Goal: Information Seeking & Learning: Learn about a topic

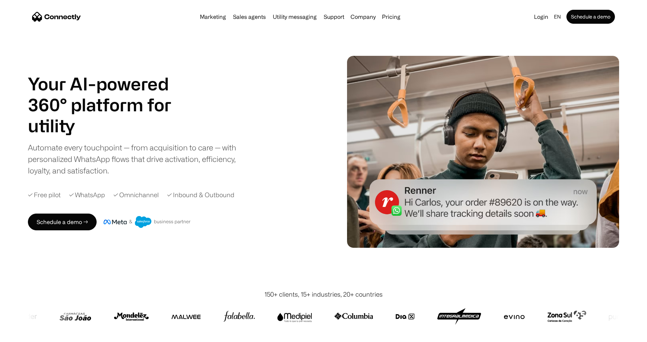
click at [130, 131] on h1 "utility" at bounding box center [108, 125] width 160 height 21
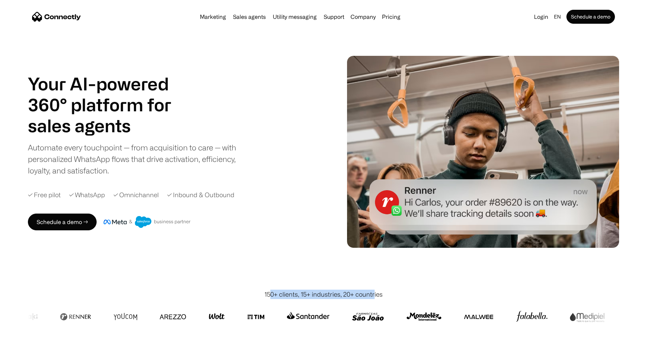
drag, startPoint x: 272, startPoint y: 295, endPoint x: 374, endPoint y: 292, distance: 101.9
click at [374, 292] on div "150+ clients, 15+ industries, 20+ countries" at bounding box center [323, 293] width 118 height 9
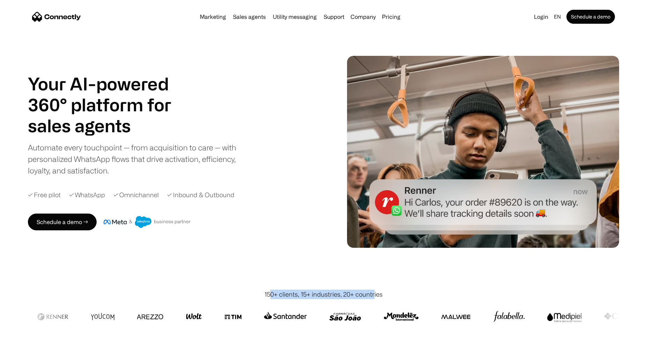
click at [375, 293] on div "150+ clients, 15+ industries, 20+ countries" at bounding box center [323, 293] width 118 height 9
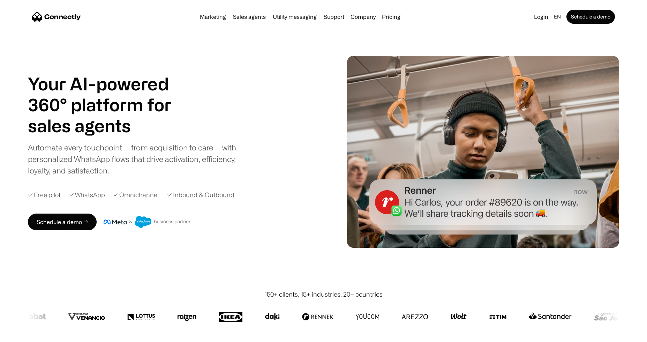
click at [573, 330] on div at bounding box center [323, 316] width 591 height 35
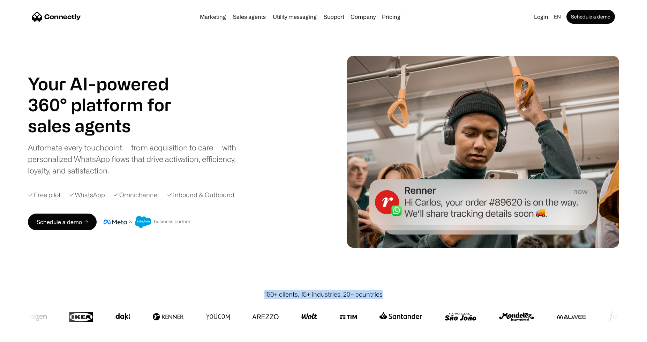
drag, startPoint x: 375, startPoint y: 296, endPoint x: 263, endPoint y: 296, distance: 111.2
click at [263, 296] on div "150+ clients, 15+ industries, 20+ countries" at bounding box center [323, 293] width 591 height 9
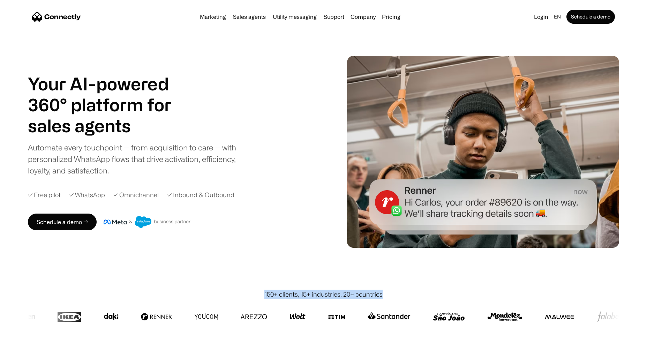
click at [263, 296] on div "150+ clients, 15+ industries, 20+ countries" at bounding box center [323, 293] width 591 height 9
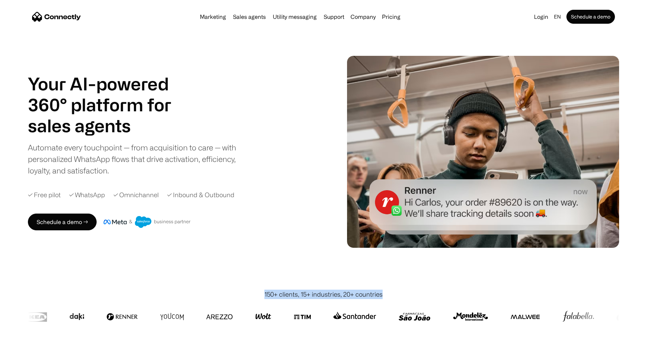
drag, startPoint x: 264, startPoint y: 295, endPoint x: 398, endPoint y: 293, distance: 133.9
click at [398, 293] on div "150+ clients, 15+ industries, 20+ countries" at bounding box center [323, 293] width 591 height 9
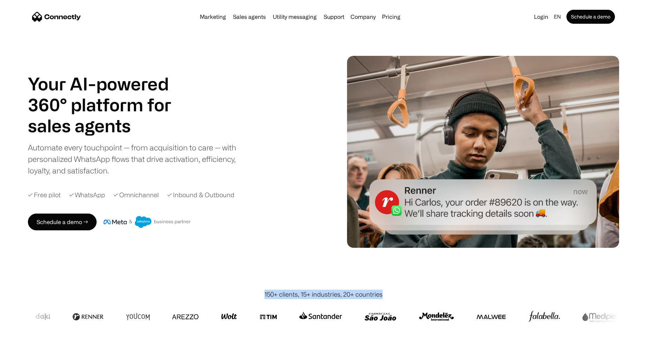
click at [399, 293] on div "150+ clients, 15+ industries, 20+ countries" at bounding box center [323, 293] width 591 height 9
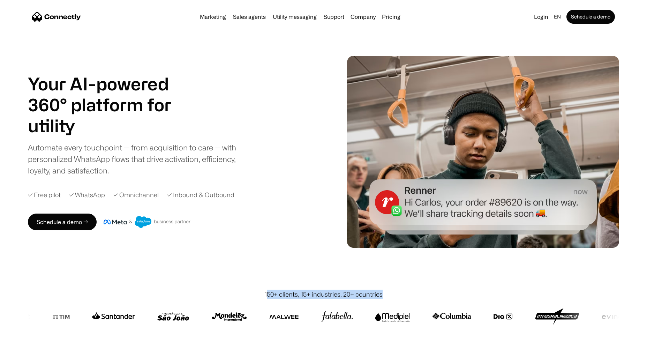
drag, startPoint x: 368, startPoint y: 295, endPoint x: 266, endPoint y: 293, distance: 101.5
click at [267, 293] on div "150+ clients, 15+ industries, 20+ countries" at bounding box center [323, 293] width 591 height 9
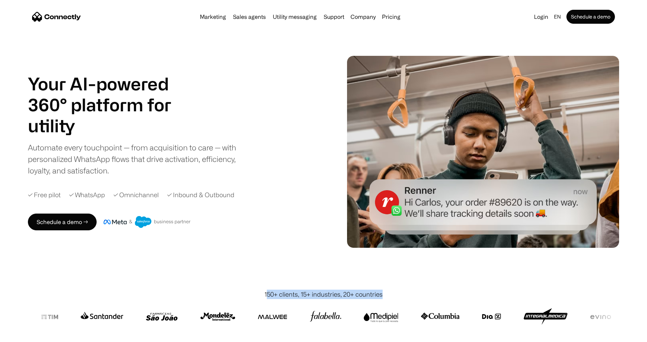
click at [267, 293] on div "150+ clients, 15+ industries, 20+ countries" at bounding box center [323, 293] width 118 height 9
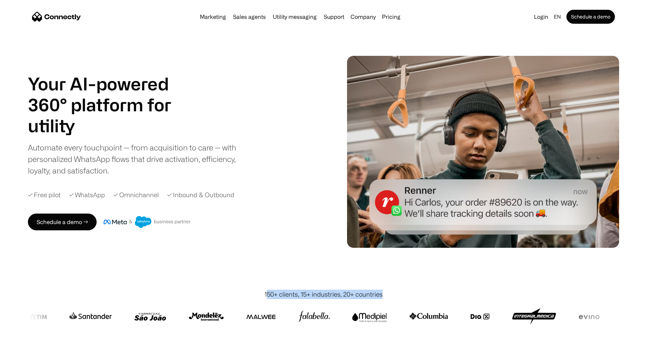
click at [266, 295] on div "150+ clients, 15+ industries, 20+ countries" at bounding box center [323, 293] width 118 height 9
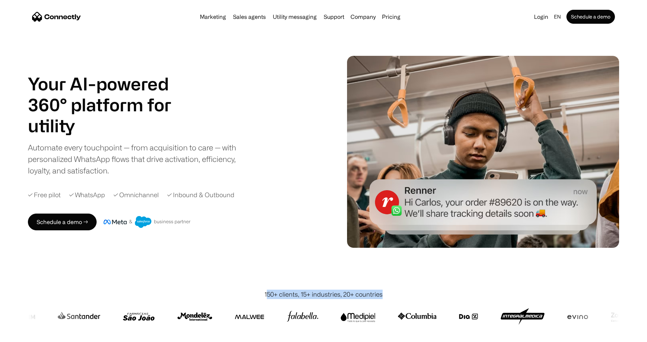
click at [287, 294] on div "150+ clients, 15+ industries, 20+ countries" at bounding box center [323, 293] width 118 height 9
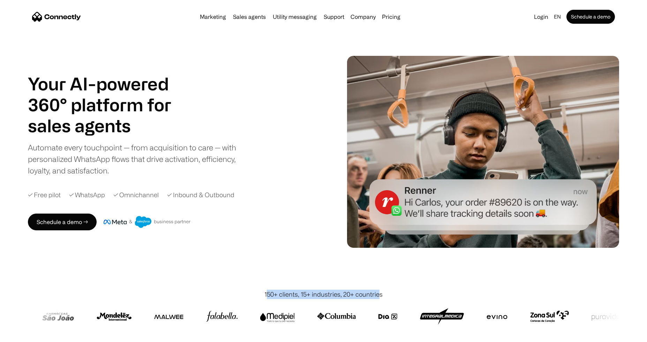
drag, startPoint x: 267, startPoint y: 294, endPoint x: 378, endPoint y: 294, distance: 110.5
click at [378, 294] on div "150+ clients, 15+ industries, 20+ countries" at bounding box center [323, 293] width 118 height 9
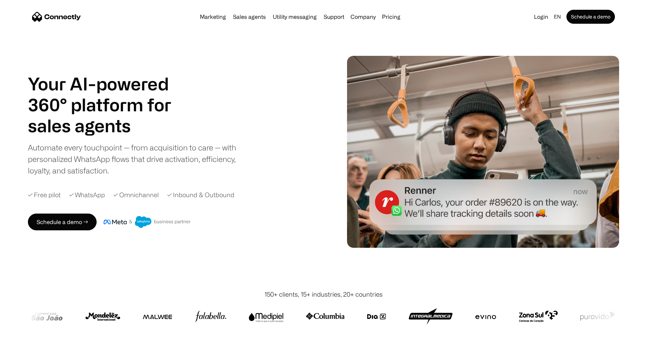
click at [381, 299] on div at bounding box center [323, 316] width 591 height 35
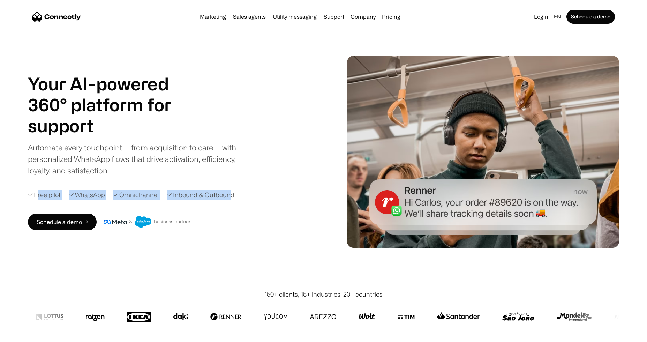
drag, startPoint x: 229, startPoint y: 194, endPoint x: 39, endPoint y: 190, distance: 190.4
click at [39, 190] on div "✓ Free pilot ✓ WhatsApp ✓ Omnichannel ✓ Inbound & Outbound" at bounding box center [181, 194] width 307 height 9
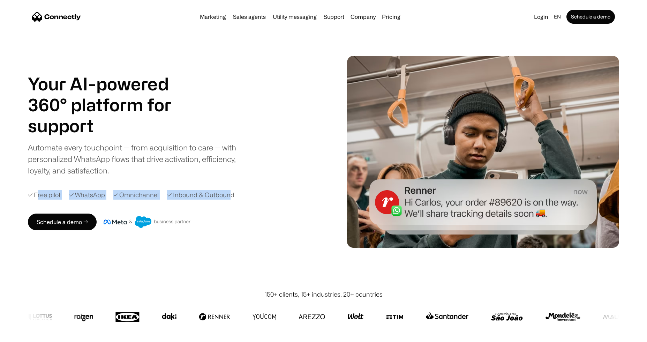
click at [43, 195] on div "✓ Free pilot" at bounding box center [44, 194] width 33 height 9
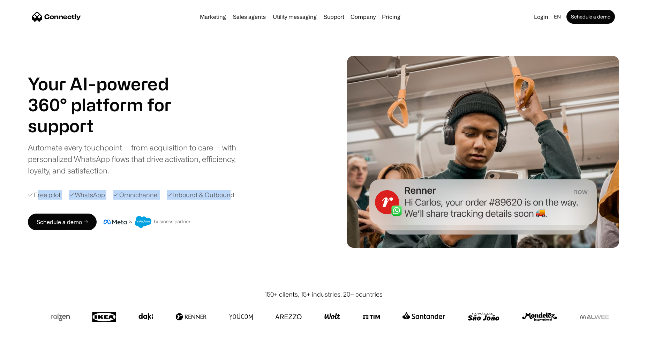
click at [39, 197] on div "✓ Free pilot" at bounding box center [44, 194] width 33 height 9
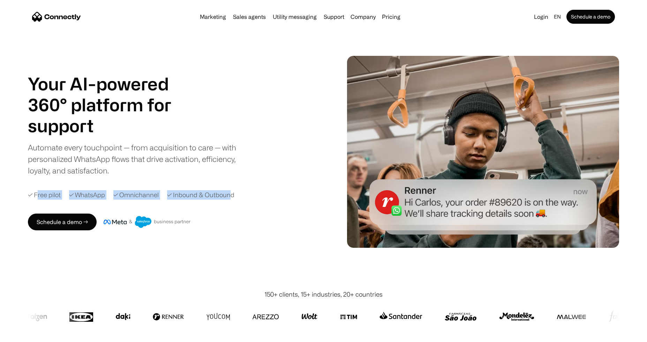
click at [38, 196] on div "✓ Free pilot" at bounding box center [44, 194] width 33 height 9
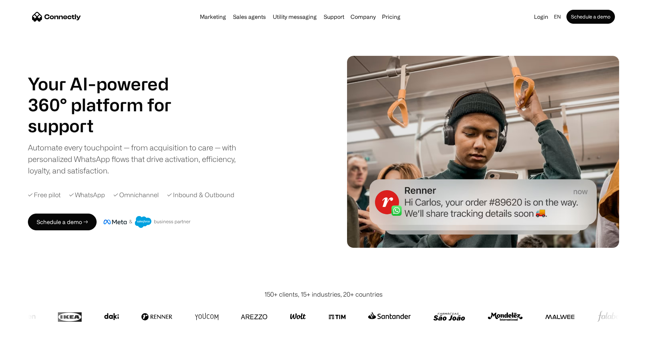
click at [37, 196] on div "✓ Free pilot" at bounding box center [44, 194] width 33 height 9
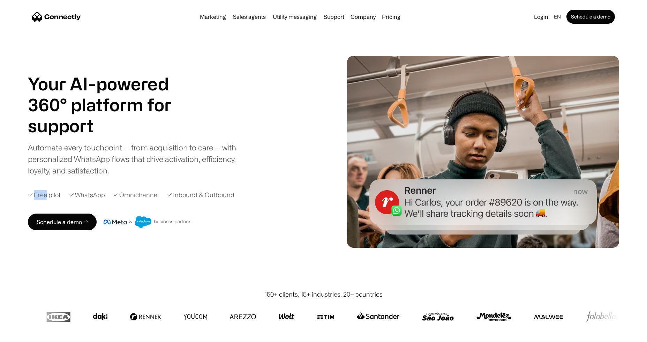
click at [38, 196] on div "✓ Free pilot" at bounding box center [44, 194] width 33 height 9
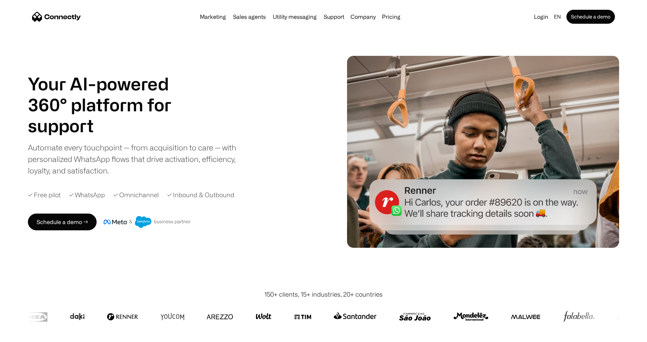
click at [49, 196] on div "✓ Free pilot" at bounding box center [44, 194] width 33 height 9
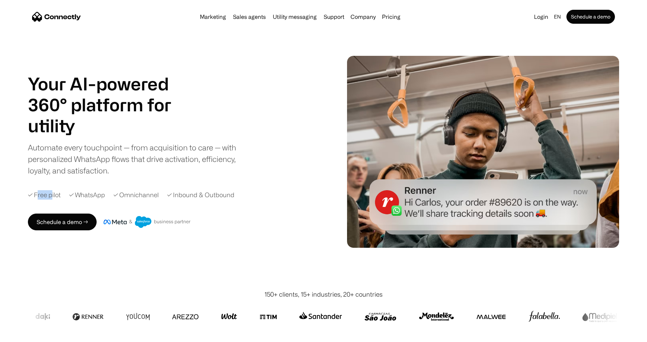
drag, startPoint x: 37, startPoint y: 195, endPoint x: 52, endPoint y: 196, distance: 15.1
click at [52, 196] on div "✓ Free pilot" at bounding box center [44, 194] width 33 height 9
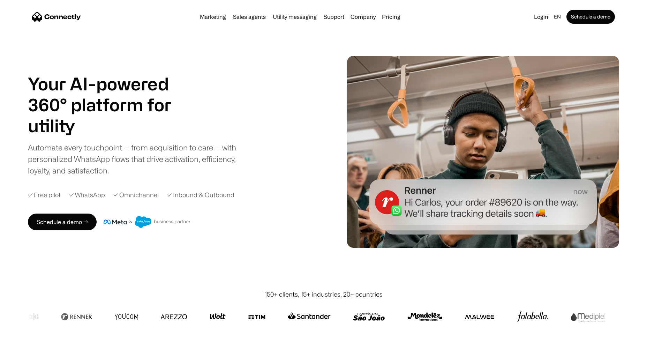
click at [63, 202] on div "Your AI-powered 360° platform for sales agents support utility sales agents Sli…" at bounding box center [181, 151] width 307 height 157
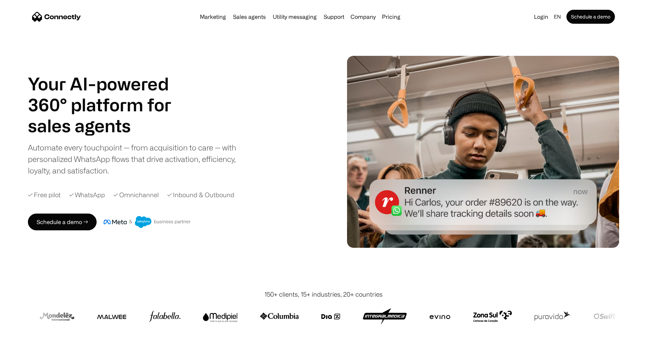
click at [83, 192] on div "✓ WhatsApp" at bounding box center [87, 194] width 36 height 9
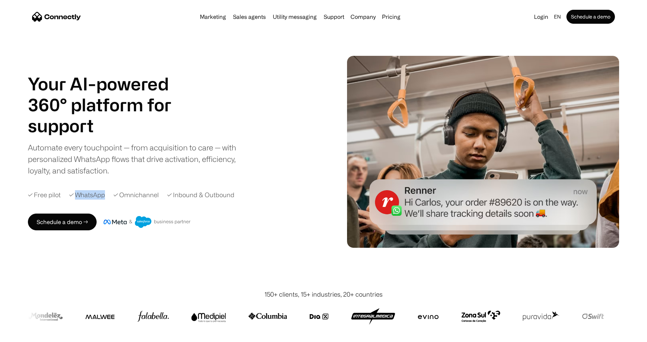
click at [83, 192] on div "✓ WhatsApp" at bounding box center [87, 194] width 36 height 9
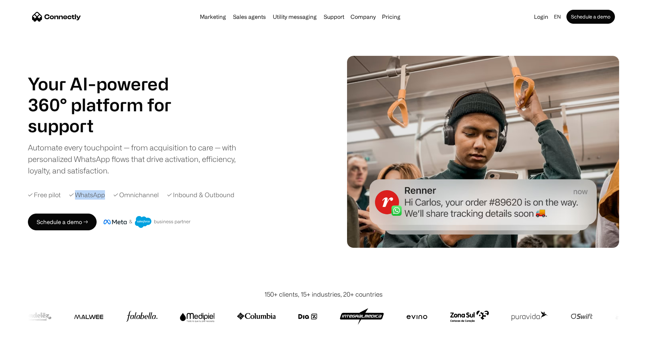
click at [93, 197] on div "✓ WhatsApp" at bounding box center [87, 194] width 36 height 9
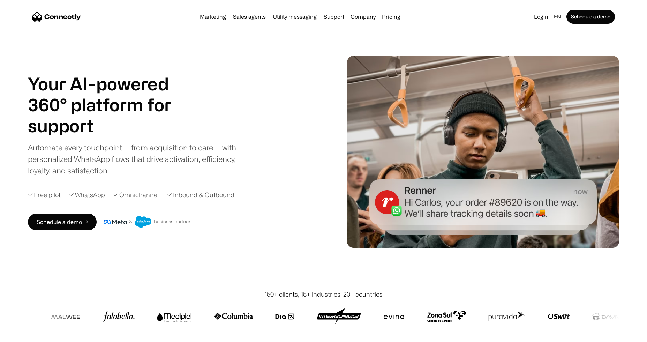
click at [136, 194] on div "✓ Omnichannel" at bounding box center [135, 194] width 45 height 9
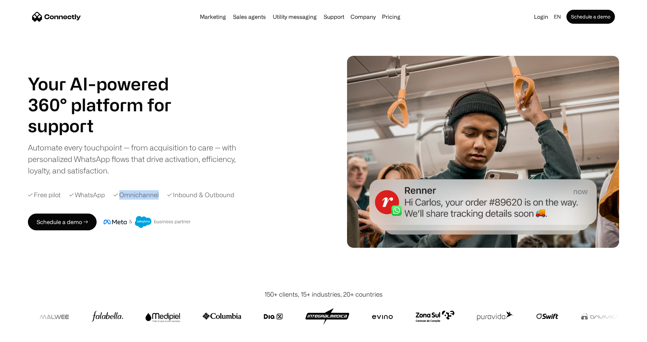
click at [136, 194] on div "✓ Omnichannel" at bounding box center [135, 194] width 45 height 9
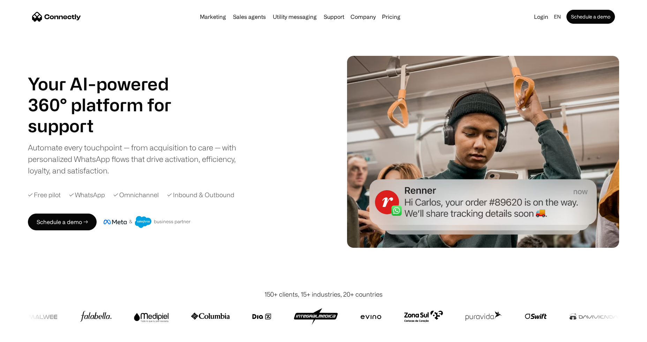
click at [188, 194] on div "✓ Inbound & Outbound" at bounding box center [200, 194] width 67 height 9
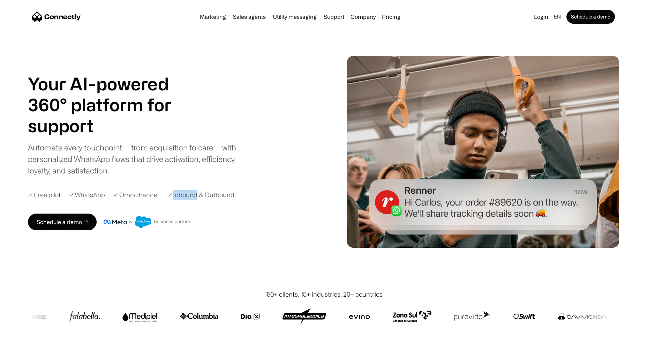
drag, startPoint x: 188, startPoint y: 194, endPoint x: 200, endPoint y: 196, distance: 12.4
click at [188, 194] on div "✓ Inbound & Outbound" at bounding box center [200, 194] width 67 height 9
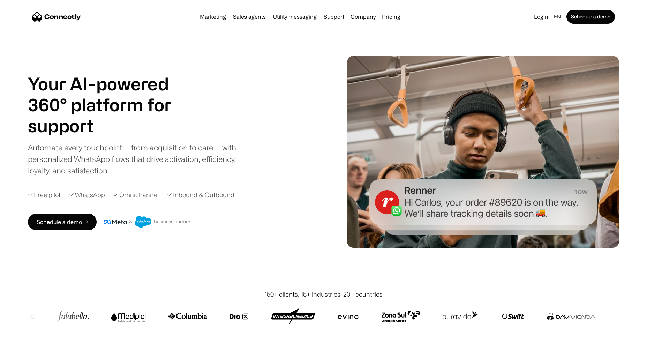
click at [226, 197] on div "✓ Inbound & Outbound" at bounding box center [200, 194] width 67 height 9
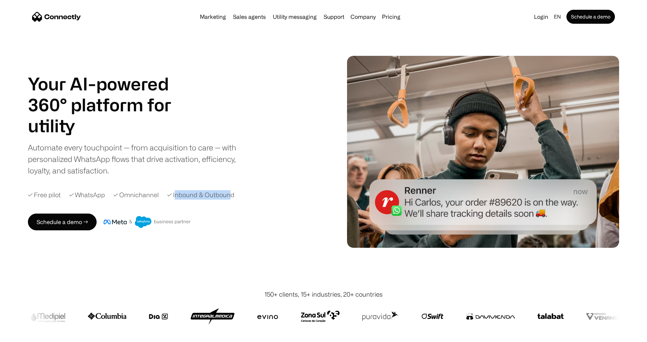
drag, startPoint x: 229, startPoint y: 195, endPoint x: 175, endPoint y: 198, distance: 54.5
click at [175, 198] on div "✓ Inbound & Outbound" at bounding box center [200, 194] width 67 height 9
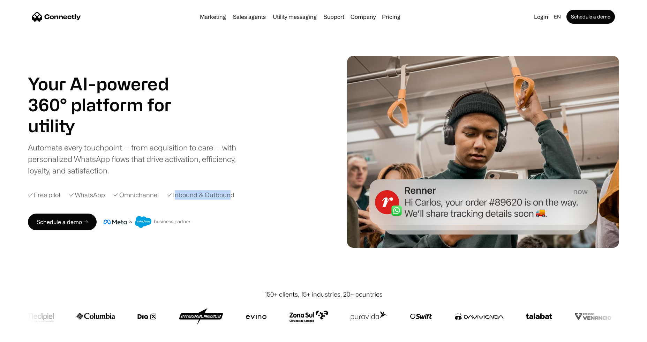
click at [175, 198] on div "✓ Inbound & Outbound" at bounding box center [200, 194] width 67 height 9
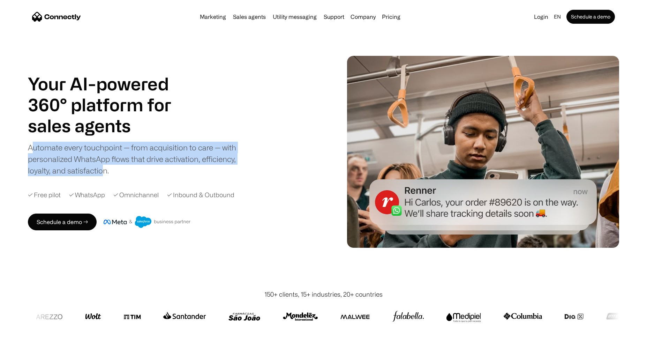
drag, startPoint x: 32, startPoint y: 146, endPoint x: 103, endPoint y: 174, distance: 76.1
click at [103, 174] on div "Automate every touchpoint — from acquisition to care — with personalized WhatsA…" at bounding box center [138, 159] width 220 height 35
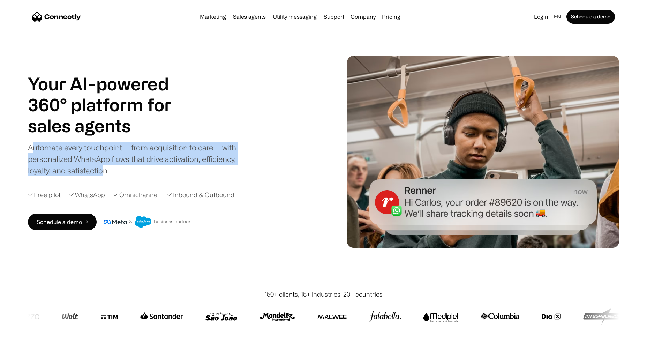
click at [98, 171] on div "Automate every touchpoint — from acquisition to care — with personalized WhatsA…" at bounding box center [138, 159] width 220 height 35
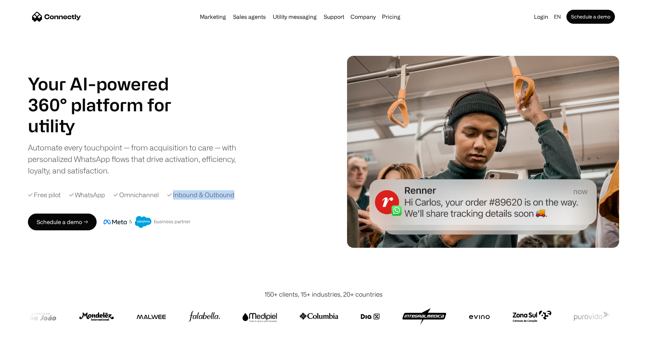
drag, startPoint x: 173, startPoint y: 196, endPoint x: 233, endPoint y: 200, distance: 59.8
click at [232, 201] on div "Your AI-powered 360° platform for sales agents support utility sales agents Sli…" at bounding box center [181, 151] width 307 height 157
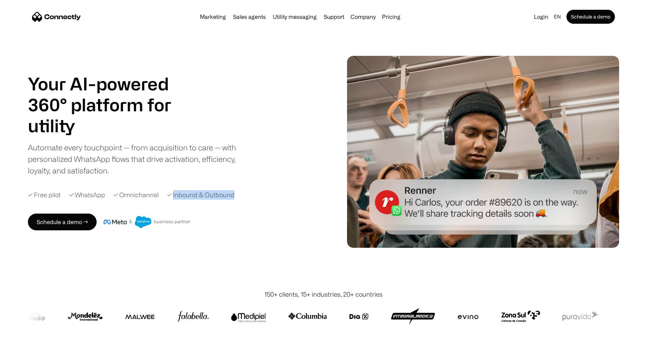
click at [234, 199] on div "✓ Free pilot ✓ WhatsApp ✓ Omnichannel ✓ Inbound & Outbound" at bounding box center [181, 194] width 307 height 9
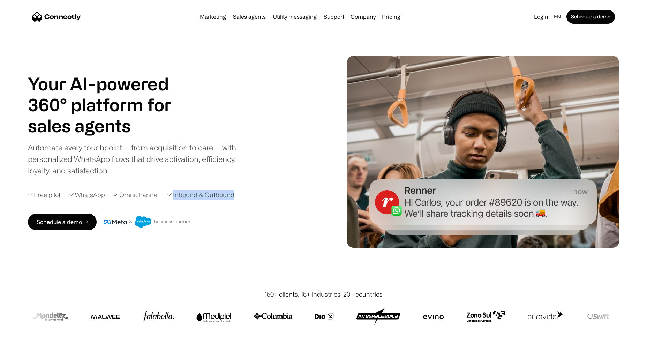
click at [237, 198] on div "✓ Free pilot ✓ WhatsApp ✓ Omnichannel ✓ Inbound & Outbound" at bounding box center [181, 194] width 307 height 9
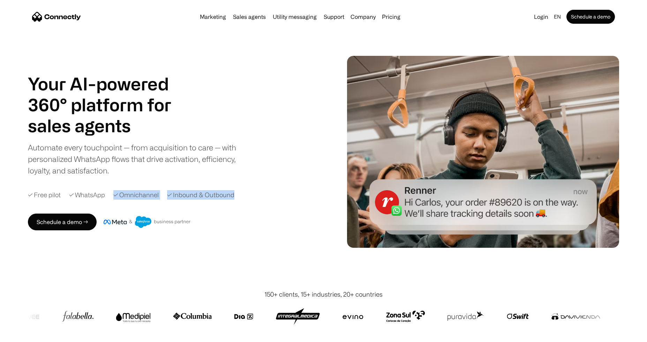
drag, startPoint x: 236, startPoint y: 196, endPoint x: 113, endPoint y: 194, distance: 123.5
click at [113, 194] on div "✓ Free pilot ✓ WhatsApp ✓ Omnichannel ✓ Inbound & Outbound" at bounding box center [181, 194] width 307 height 9
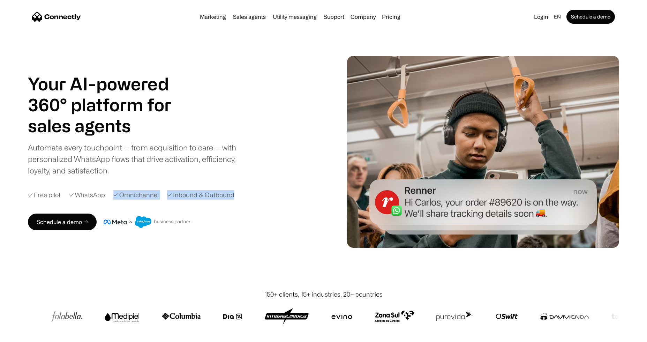
click at [153, 199] on div "✓ Omnichannel" at bounding box center [135, 194] width 45 height 9
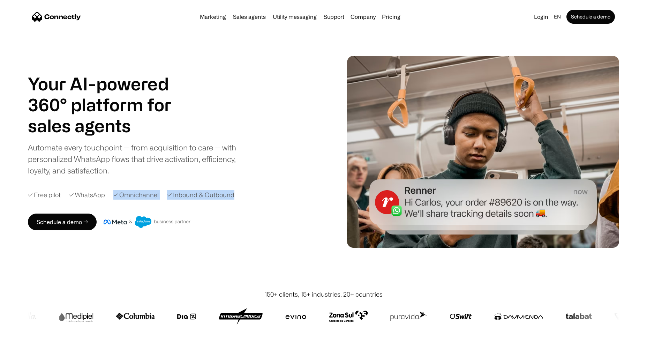
drag, startPoint x: 247, startPoint y: 198, endPoint x: 112, endPoint y: 196, distance: 135.0
click at [112, 196] on div "✓ Free pilot ✓ WhatsApp ✓ Omnichannel ✓ Inbound & Outbound" at bounding box center [181, 194] width 307 height 9
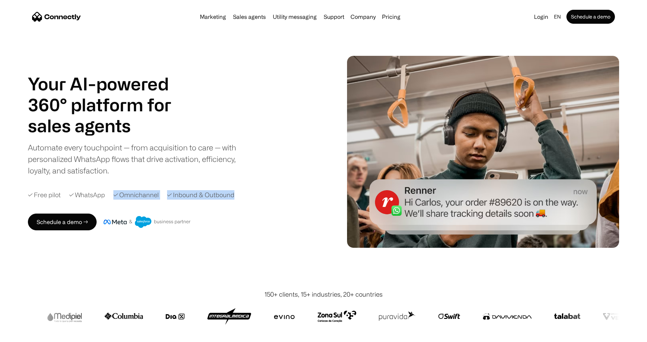
click at [238, 199] on div "✓ Free pilot ✓ WhatsApp ✓ Omnichannel ✓ Inbound & Outbound" at bounding box center [181, 194] width 307 height 9
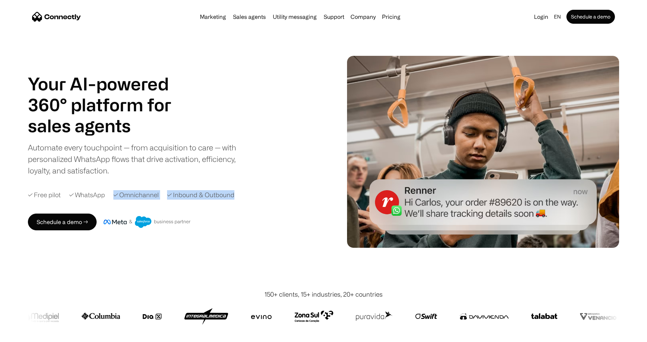
click at [186, 191] on div "✓ Inbound & Outbound" at bounding box center [200, 194] width 67 height 9
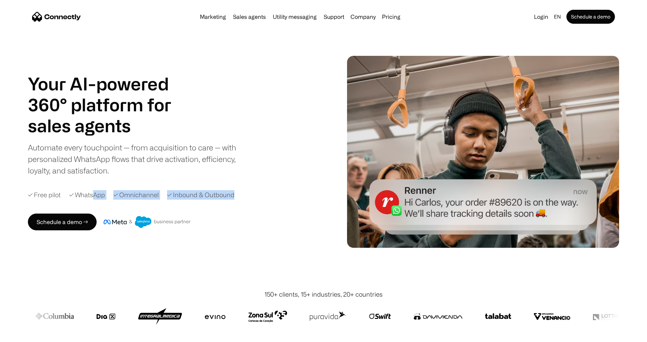
drag, startPoint x: 274, startPoint y: 194, endPoint x: 105, endPoint y: 196, distance: 169.2
click at [94, 195] on div "✓ Free pilot ✓ WhatsApp ✓ Omnichannel ✓ Inbound & Outbound" at bounding box center [181, 194] width 307 height 9
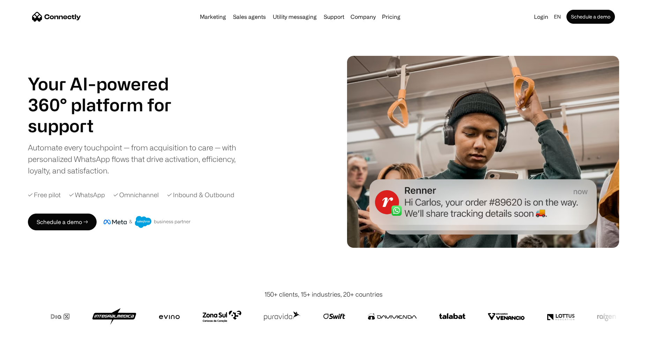
click at [189, 158] on div "Automate every touchpoint — from acquisition to care — with personalized WhatsA…" at bounding box center [138, 159] width 220 height 35
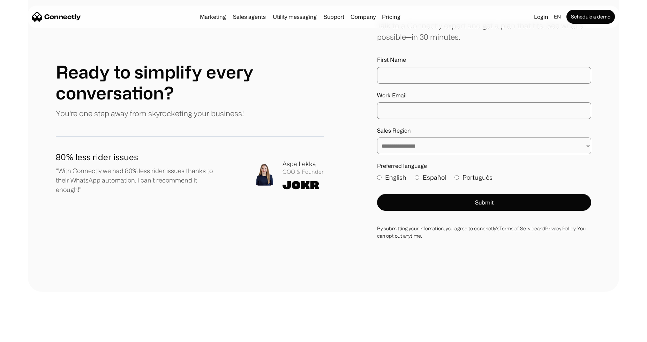
scroll to position [3671, 0]
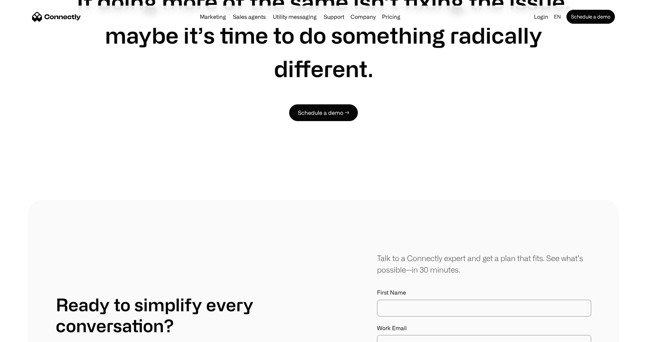
drag, startPoint x: 291, startPoint y: 217, endPoint x: 312, endPoint y: 217, distance: 21.3
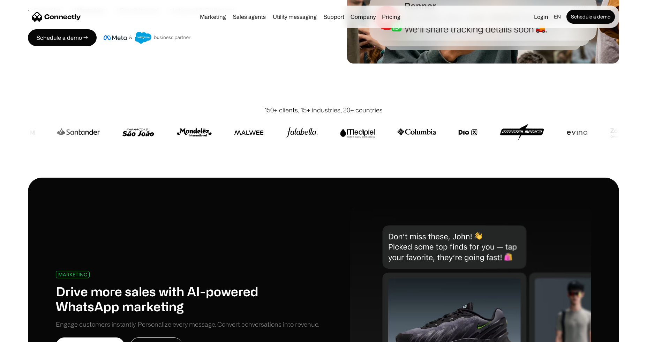
scroll to position [0, 0]
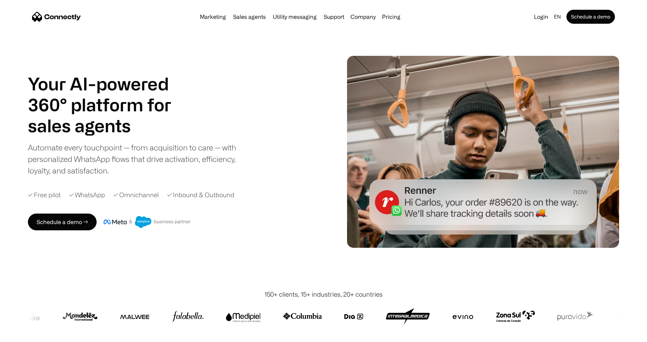
click at [84, 196] on div "✓ WhatsApp" at bounding box center [87, 194] width 36 height 9
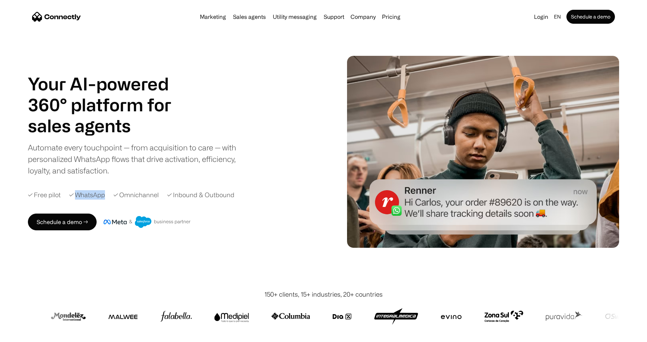
click at [84, 196] on div "✓ WhatsApp" at bounding box center [87, 194] width 36 height 9
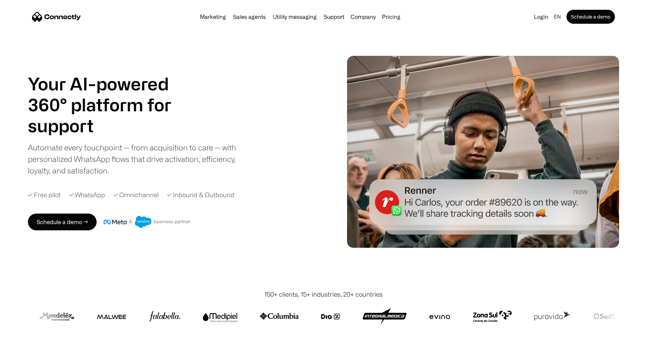
click at [133, 199] on div "✓ Omnichannel" at bounding box center [135, 194] width 45 height 9
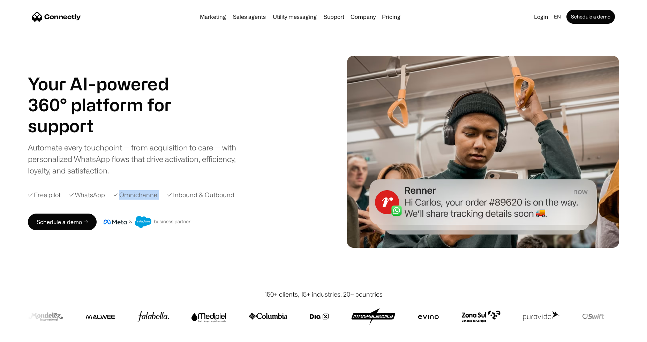
click at [133, 199] on div "✓ Omnichannel" at bounding box center [135, 194] width 45 height 9
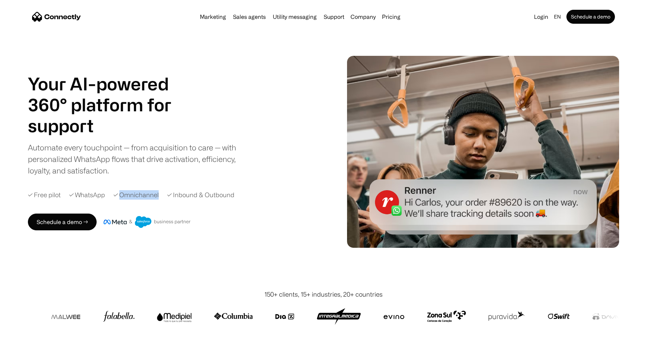
click at [146, 197] on div "✓ Omnichannel" at bounding box center [135, 194] width 45 height 9
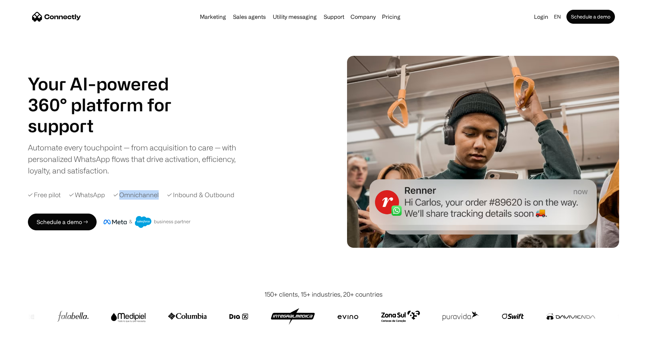
drag, startPoint x: 156, startPoint y: 195, endPoint x: 120, endPoint y: 195, distance: 35.9
click at [120, 195] on div "✓ Omnichannel" at bounding box center [135, 194] width 45 height 9
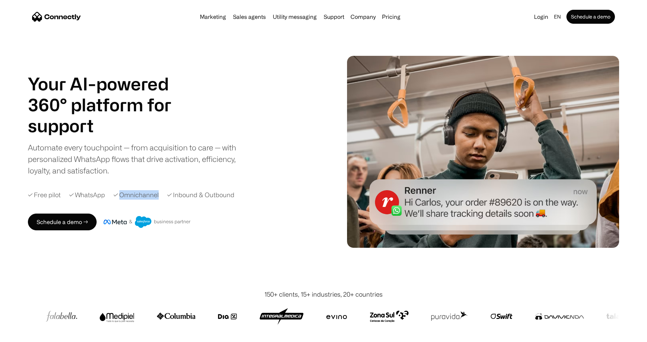
click at [129, 195] on div "✓ Omnichannel" at bounding box center [135, 194] width 45 height 9
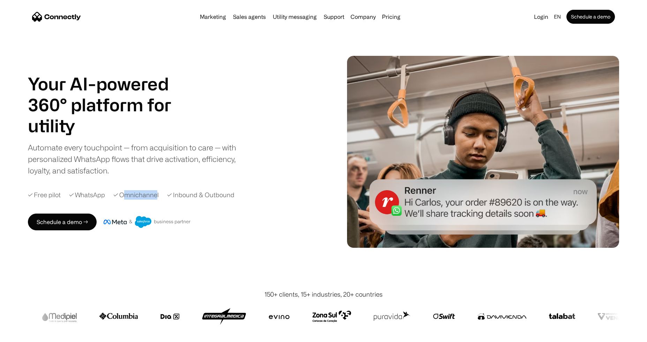
drag, startPoint x: 125, startPoint y: 194, endPoint x: 157, endPoint y: 197, distance: 31.9
click at [157, 197] on div "✓ Omnichannel" at bounding box center [135, 194] width 45 height 9
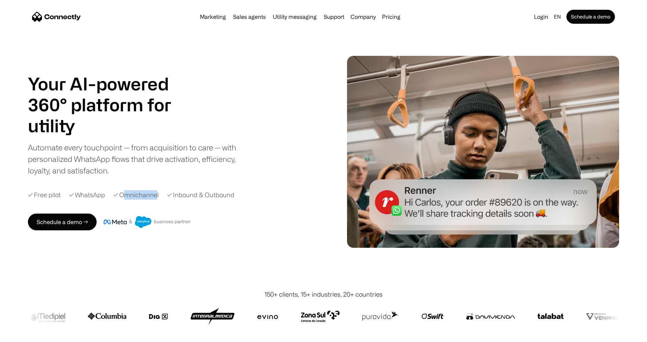
click at [154, 201] on div "Your AI-powered 360° platform for sales agents support utility sales agents Sli…" at bounding box center [181, 151] width 307 height 157
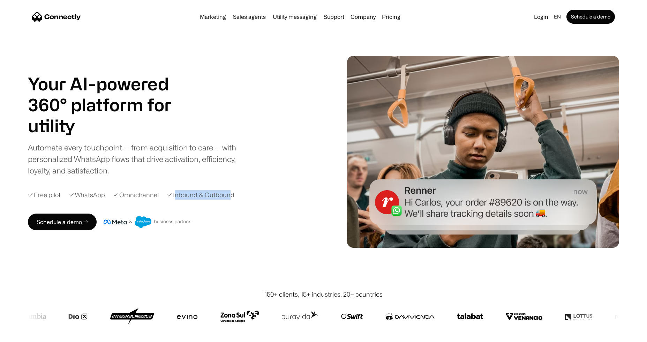
drag, startPoint x: 175, startPoint y: 195, endPoint x: 229, endPoint y: 198, distance: 54.1
click at [229, 198] on div "✓ Inbound & Outbound" at bounding box center [200, 194] width 67 height 9
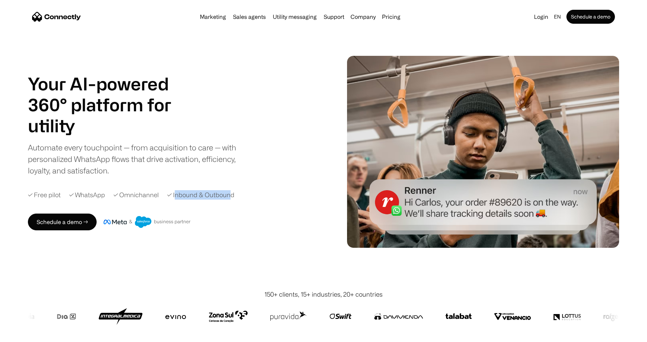
click at [229, 198] on div "✓ Inbound & Outbound" at bounding box center [200, 194] width 67 height 9
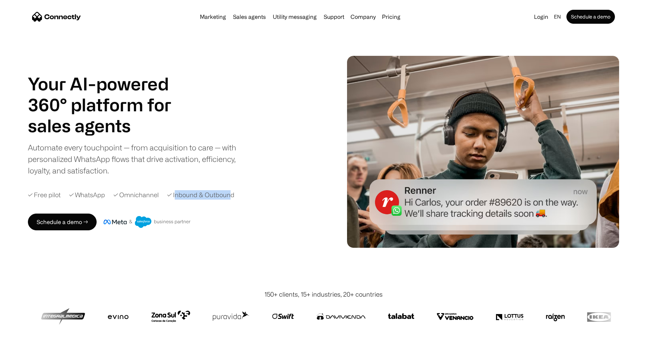
drag, startPoint x: 231, startPoint y: 196, endPoint x: 174, endPoint y: 193, distance: 56.5
click at [174, 193] on div "✓ Inbound & Outbound" at bounding box center [200, 194] width 67 height 9
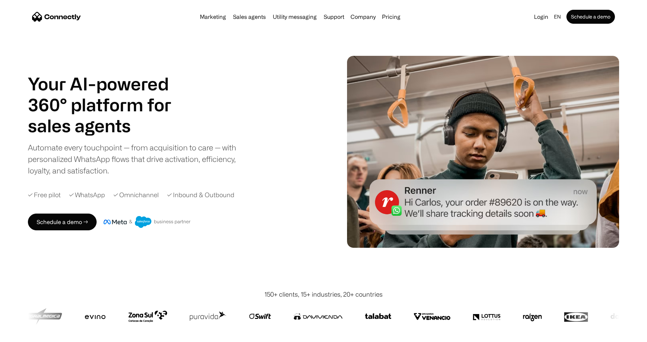
click at [102, 199] on div "✓ WhatsApp" at bounding box center [87, 194] width 36 height 9
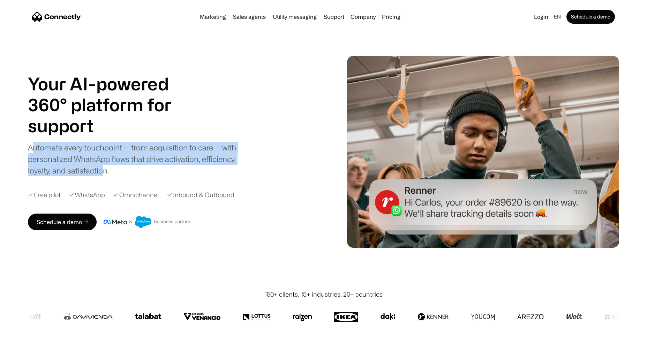
drag, startPoint x: 32, startPoint y: 149, endPoint x: 101, endPoint y: 176, distance: 73.9
click at [101, 176] on div "Automate every touchpoint — from acquisition to care — with personalized WhatsA…" at bounding box center [138, 159] width 220 height 35
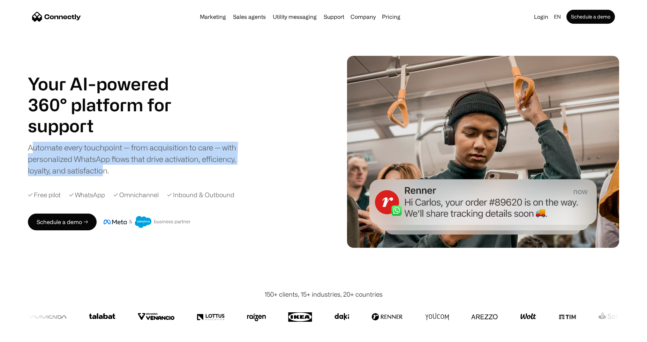
click at [109, 164] on div "Automate every touchpoint — from acquisition to care — with personalized WhatsA…" at bounding box center [138, 159] width 220 height 35
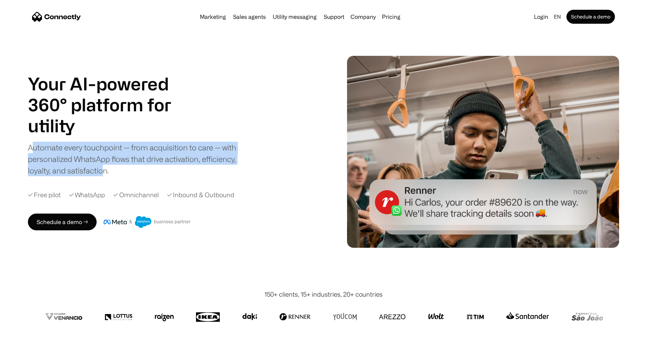
drag, startPoint x: 102, startPoint y: 173, endPoint x: 33, endPoint y: 151, distance: 72.6
click at [33, 151] on div "Automate every touchpoint — from acquisition to care — with personalized WhatsA…" at bounding box center [138, 159] width 220 height 35
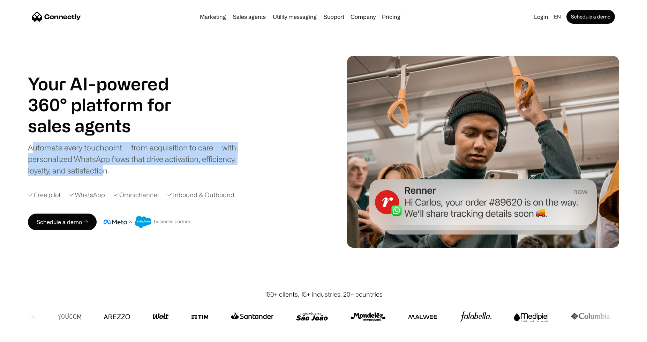
click at [87, 144] on div "Automate every touchpoint — from acquisition to care — with personalized WhatsA…" at bounding box center [138, 159] width 220 height 35
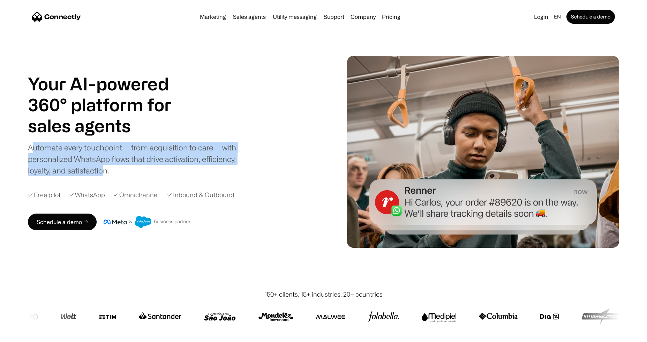
drag, startPoint x: 101, startPoint y: 168, endPoint x: 32, endPoint y: 145, distance: 73.2
click at [32, 145] on div "Automate every touchpoint — from acquisition to care — with personalized WhatsA…" at bounding box center [138, 159] width 220 height 35
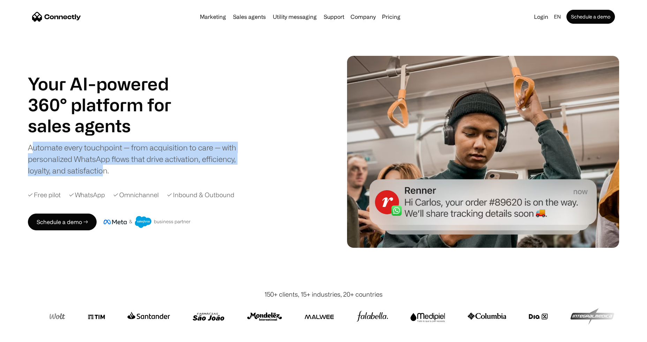
click at [63, 157] on div "Automate every touchpoint — from acquisition to care — with personalized WhatsA…" at bounding box center [138, 159] width 220 height 35
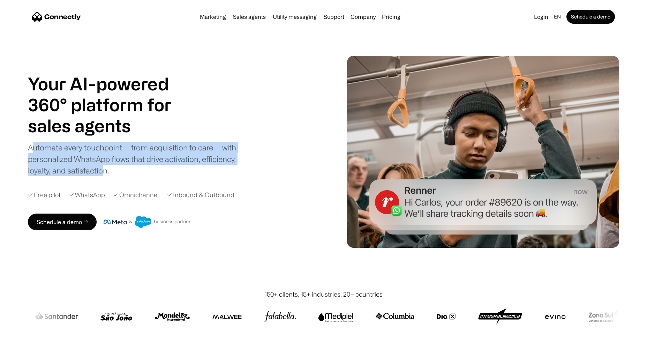
drag, startPoint x: 31, startPoint y: 146, endPoint x: 102, endPoint y: 171, distance: 74.9
click at [102, 171] on div "Automate every touchpoint — from acquisition to care — with personalized WhatsA…" at bounding box center [138, 159] width 220 height 35
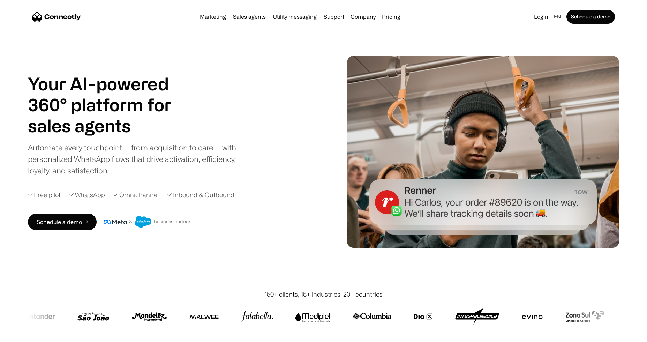
click at [108, 167] on div "Automate every touchpoint — from acquisition to care — with personalized WhatsA…" at bounding box center [138, 159] width 220 height 35
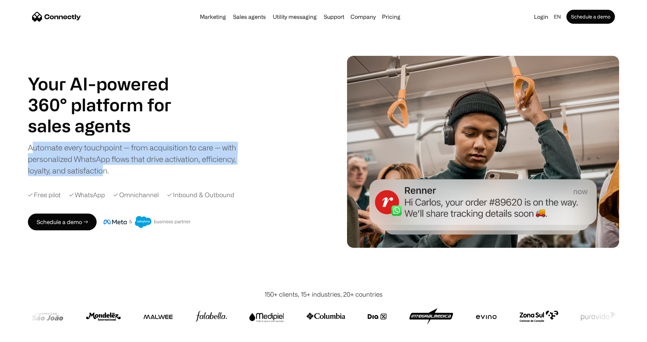
drag, startPoint x: 100, startPoint y: 170, endPoint x: 33, endPoint y: 149, distance: 70.9
click at [33, 149] on div "Automate every touchpoint — from acquisition to care — with personalized WhatsA…" at bounding box center [138, 159] width 220 height 35
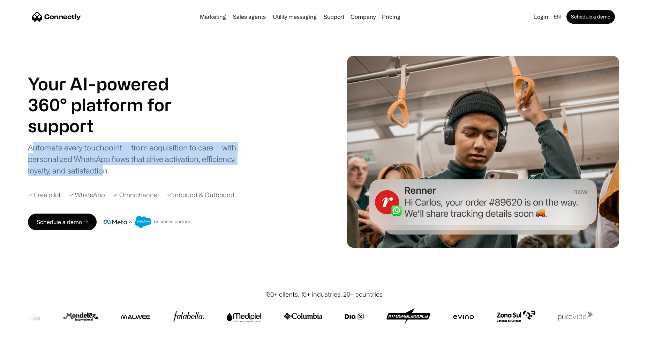
click at [98, 167] on div "Automate every touchpoint — from acquisition to care — with personalized WhatsA…" at bounding box center [138, 159] width 220 height 35
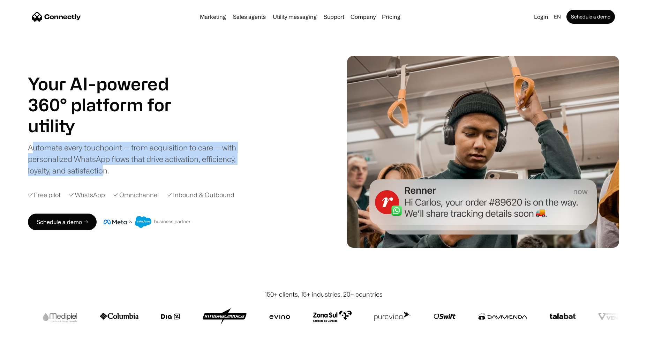
click at [134, 161] on div "Automate every touchpoint — from acquisition to care — with personalized WhatsA…" at bounding box center [138, 159] width 220 height 35
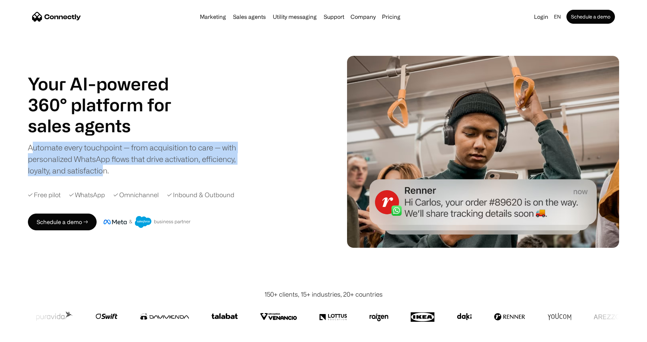
drag, startPoint x: 34, startPoint y: 149, endPoint x: 102, endPoint y: 170, distance: 71.4
click at [102, 170] on div "Automate every touchpoint — from acquisition to care — with personalized WhatsA…" at bounding box center [138, 159] width 220 height 35
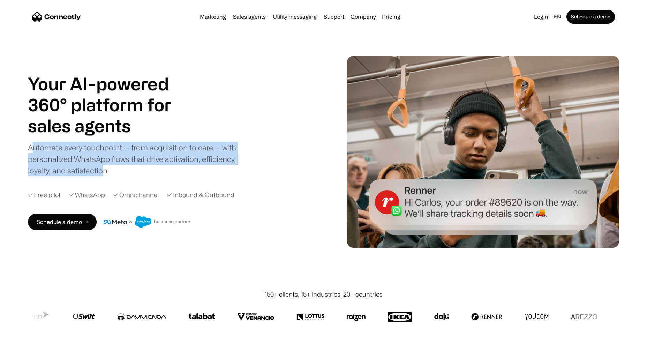
click at [132, 161] on div "Automate every touchpoint — from acquisition to care — with personalized WhatsA…" at bounding box center [138, 159] width 220 height 35
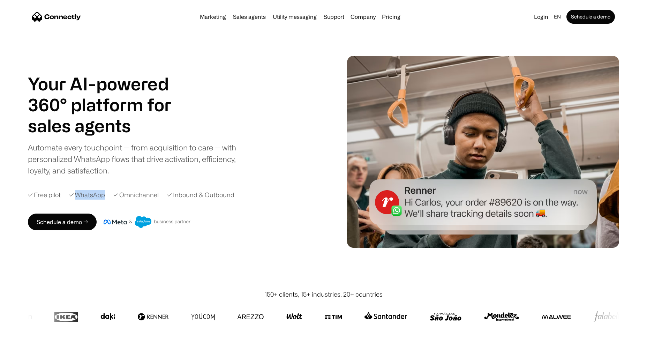
drag, startPoint x: 77, startPoint y: 195, endPoint x: 104, endPoint y: 195, distance: 27.6
click at [104, 195] on div "✓ WhatsApp" at bounding box center [87, 194] width 36 height 9
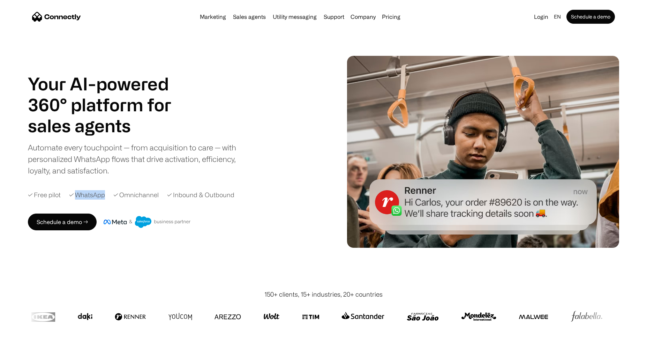
click at [107, 196] on div "✓ Free pilot ✓ WhatsApp ✓ Omnichannel ✓ Inbound & Outbound" at bounding box center [181, 194] width 307 height 9
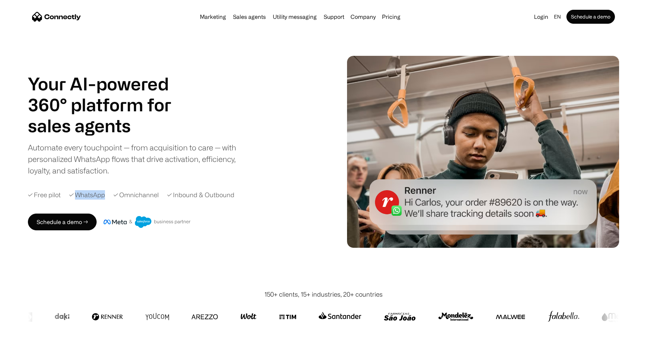
click at [98, 196] on div "✓ WhatsApp" at bounding box center [87, 194] width 36 height 9
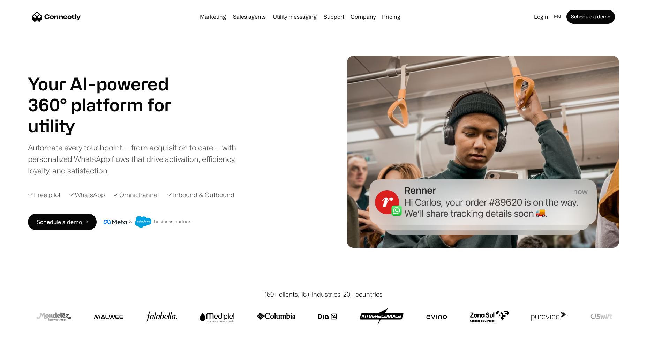
click at [119, 167] on div "Automate every touchpoint — from acquisition to care — with personalized WhatsA…" at bounding box center [138, 159] width 220 height 35
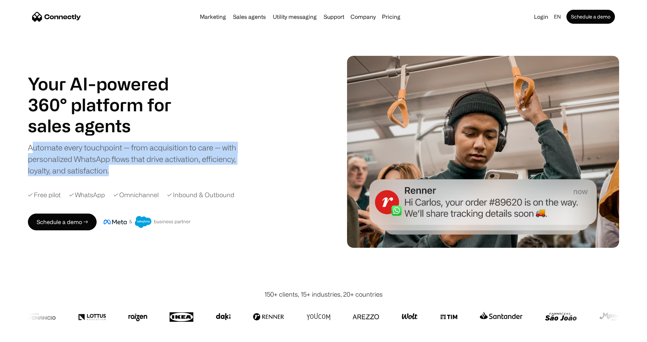
drag, startPoint x: 127, startPoint y: 173, endPoint x: 31, endPoint y: 151, distance: 98.6
click at [31, 151] on div "Automate every touchpoint — from acquisition to care — with personalized WhatsA…" at bounding box center [138, 159] width 220 height 35
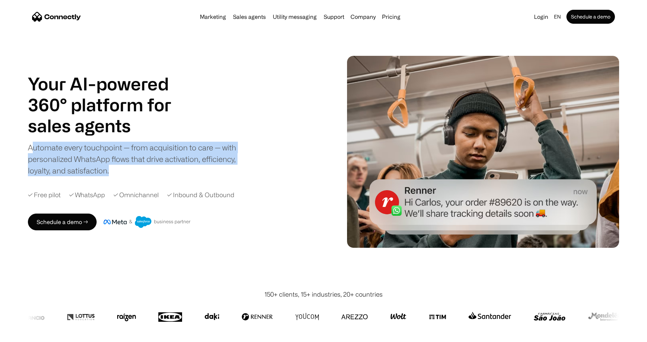
click at [52, 149] on div "Automate every touchpoint — from acquisition to care — with personalized WhatsA…" at bounding box center [138, 159] width 220 height 35
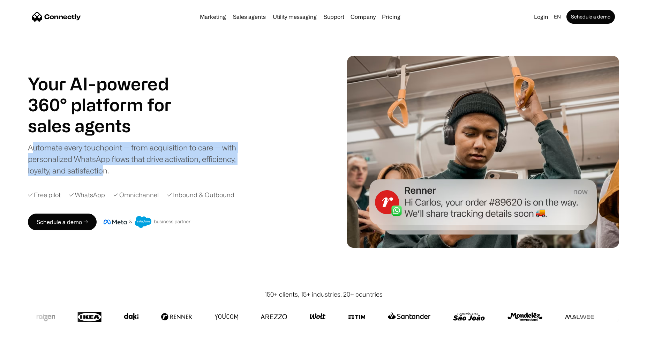
drag, startPoint x: 33, startPoint y: 144, endPoint x: 102, endPoint y: 172, distance: 74.5
click at [102, 172] on div "Automate every touchpoint — from acquisition to care — with personalized WhatsA…" at bounding box center [138, 159] width 220 height 35
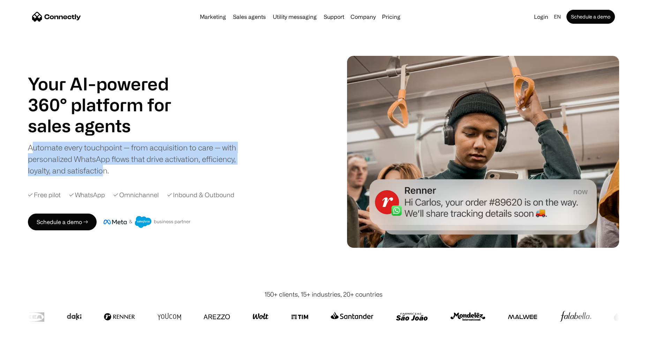
click at [100, 172] on div "Automate every touchpoint — from acquisition to care — with personalized WhatsA…" at bounding box center [138, 159] width 220 height 35
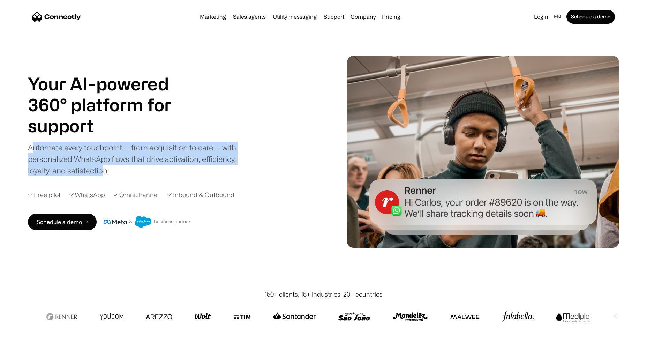
drag, startPoint x: 102, startPoint y: 171, endPoint x: 33, endPoint y: 145, distance: 74.3
click at [33, 145] on div "Automate every touchpoint — from acquisition to care — with personalized WhatsA…" at bounding box center [138, 159] width 220 height 35
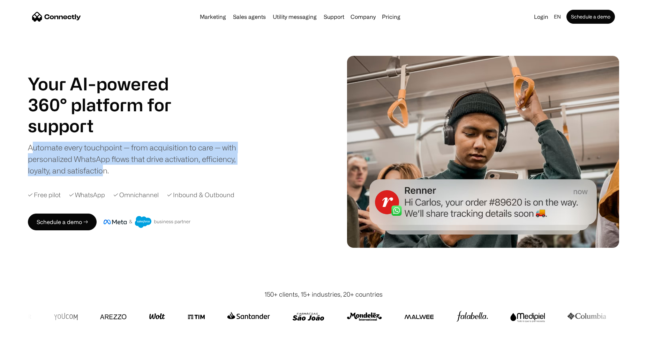
click at [146, 151] on div "Automate every touchpoint — from acquisition to care — with personalized WhatsA…" at bounding box center [138, 159] width 220 height 35
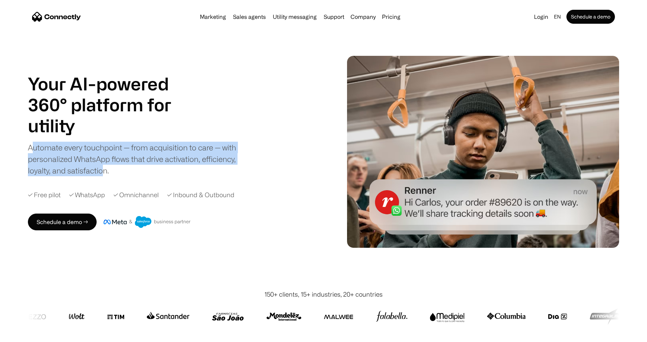
click at [153, 162] on div "Automate every touchpoint — from acquisition to care — with personalized WhatsA…" at bounding box center [138, 159] width 220 height 35
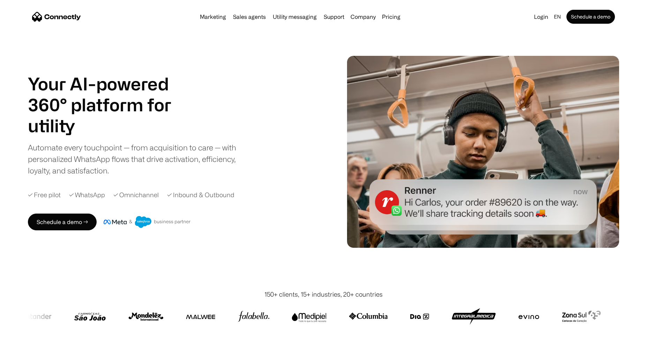
click at [191, 171] on div "Automate every touchpoint — from acquisition to care — with personalized WhatsA…" at bounding box center [138, 159] width 220 height 35
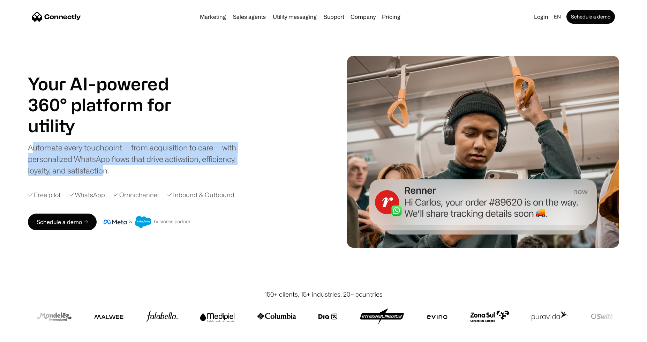
drag, startPoint x: 102, startPoint y: 169, endPoint x: 31, endPoint y: 149, distance: 74.1
click at [30, 149] on div "Automate every touchpoint — from acquisition to care — with personalized WhatsA…" at bounding box center [138, 159] width 220 height 35
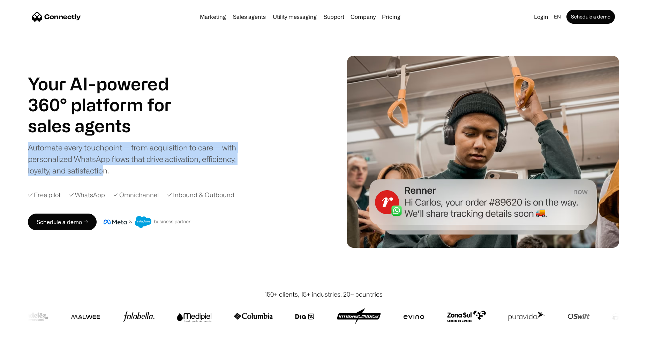
click at [78, 156] on div "Automate every touchpoint — from acquisition to care — with personalized WhatsA…" at bounding box center [138, 159] width 220 height 35
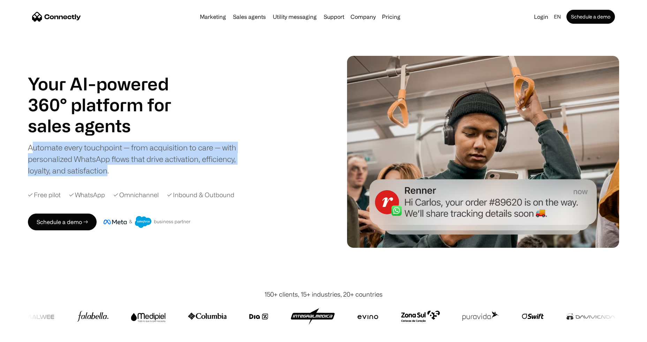
drag, startPoint x: 34, startPoint y: 148, endPoint x: 105, endPoint y: 176, distance: 76.4
click at [105, 176] on div "Automate every touchpoint — from acquisition to care — with personalized WhatsA…" at bounding box center [138, 159] width 220 height 35
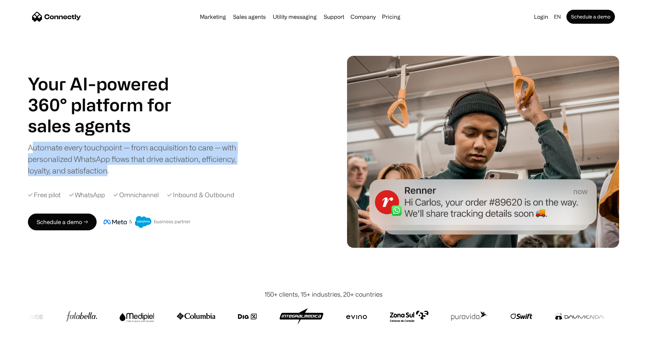
click at [101, 175] on div "Automate every touchpoint — from acquisition to care — with personalized WhatsA…" at bounding box center [138, 159] width 220 height 35
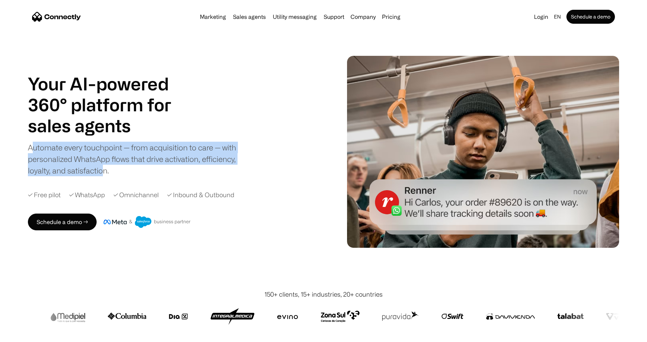
drag, startPoint x: 102, startPoint y: 171, endPoint x: 33, endPoint y: 149, distance: 71.9
click at [33, 149] on div "Automate every touchpoint — from acquisition to care — with personalized WhatsA…" at bounding box center [138, 159] width 220 height 35
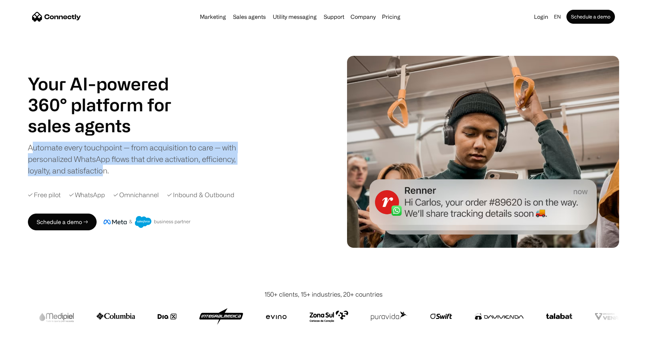
click at [55, 153] on div "Automate every touchpoint — from acquisition to care — with personalized WhatsA…" at bounding box center [138, 159] width 220 height 35
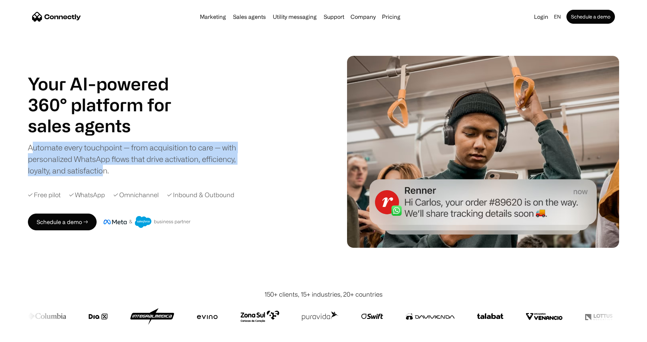
drag, startPoint x: 33, startPoint y: 147, endPoint x: 100, endPoint y: 172, distance: 71.5
click at [100, 172] on div "Automate every touchpoint — from acquisition to care — with personalized WhatsA…" at bounding box center [138, 159] width 220 height 35
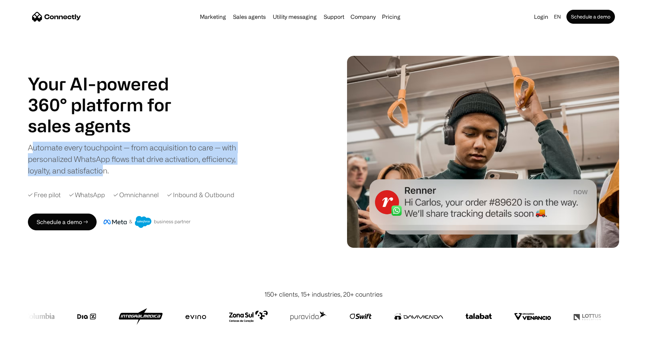
click at [108, 161] on div "Automate every touchpoint — from acquisition to care — with personalized WhatsA…" at bounding box center [138, 159] width 220 height 35
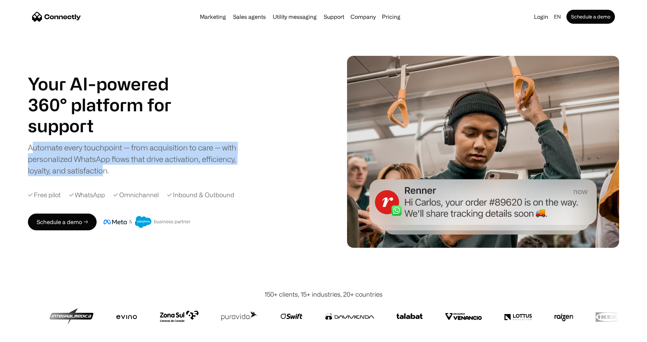
drag, startPoint x: 102, startPoint y: 170, endPoint x: 33, endPoint y: 148, distance: 71.8
click at [33, 148] on div "Automate every touchpoint — from acquisition to care — with personalized WhatsA…" at bounding box center [138, 159] width 220 height 35
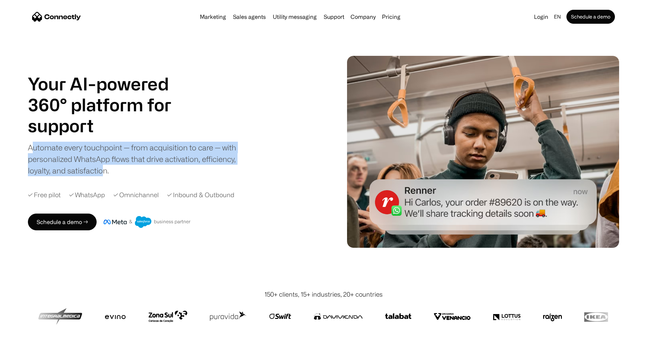
click at [58, 155] on div "Automate every touchpoint — from acquisition to care — with personalized WhatsA…" at bounding box center [138, 159] width 220 height 35
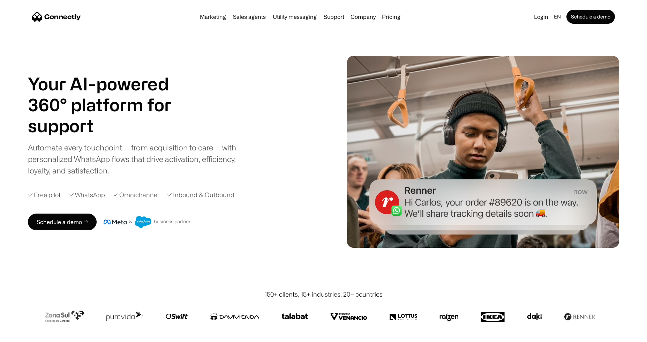
scroll to position [116, 0]
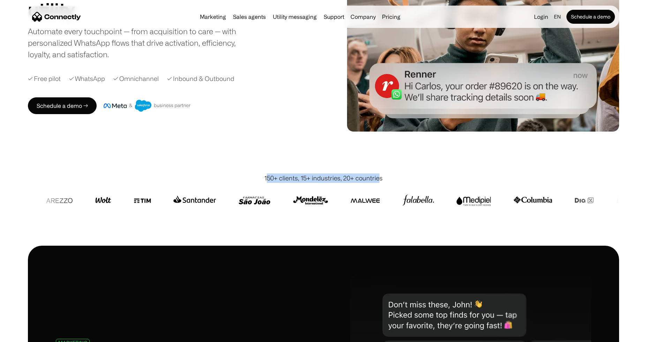
drag, startPoint x: 269, startPoint y: 177, endPoint x: 380, endPoint y: 179, distance: 111.3
click at [380, 179] on div "150+ clients, 15+ industries, 20+ countries" at bounding box center [323, 177] width 118 height 9
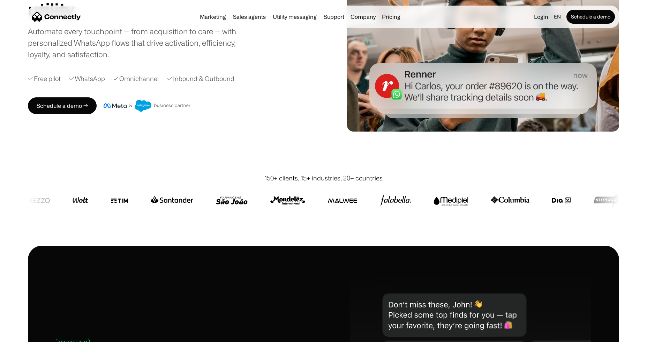
click at [378, 194] on div at bounding box center [478, 200] width 1299 height 17
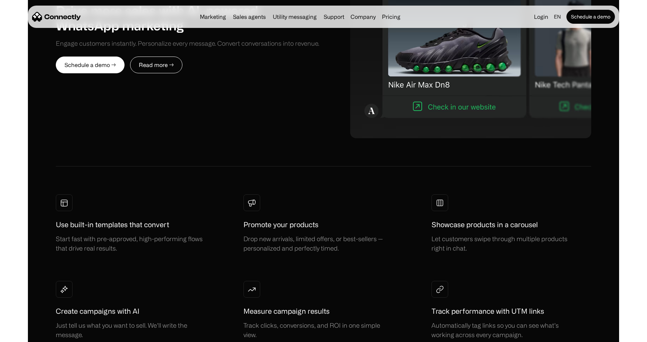
scroll to position [290, 0]
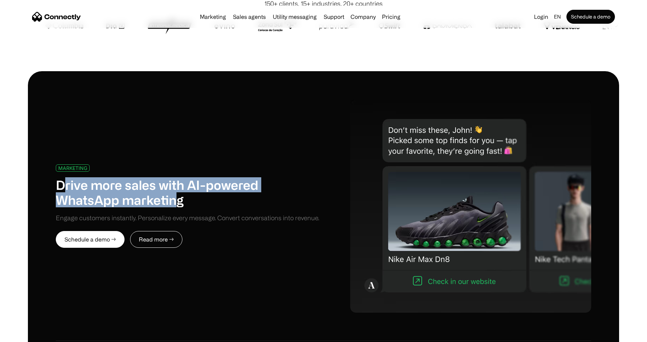
drag, startPoint x: 65, startPoint y: 188, endPoint x: 176, endPoint y: 205, distance: 112.5
click at [176, 205] on h1 "Drive more sales with AI-powered WhatsApp marketing" at bounding box center [190, 192] width 268 height 30
